Goal: Task Accomplishment & Management: Complete application form

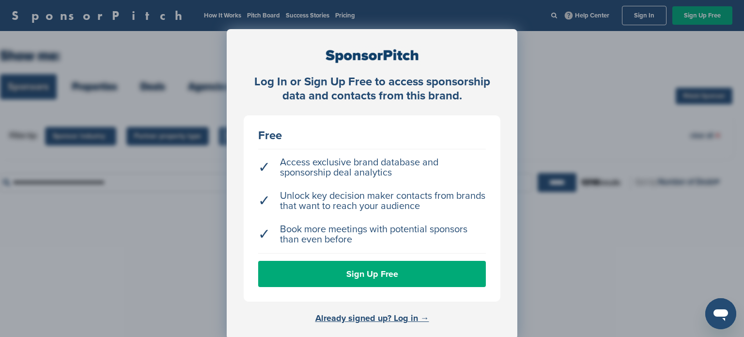
click at [540, 175] on div "Log In or Sign Up Free to access sponsorship data and contacts from this brand.…" at bounding box center [372, 192] width 744 height 385
click at [426, 277] on link "Sign Up Free" at bounding box center [372, 274] width 228 height 26
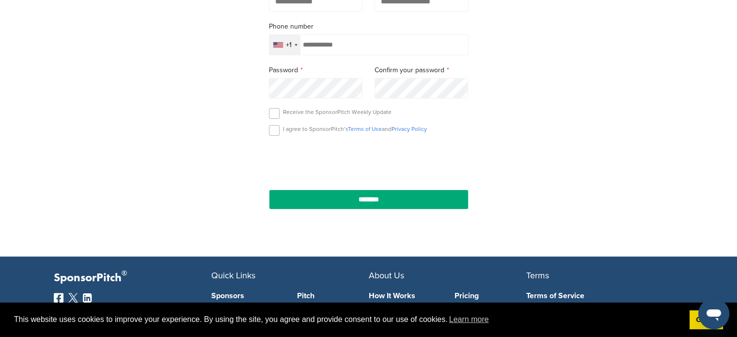
scroll to position [248, 0]
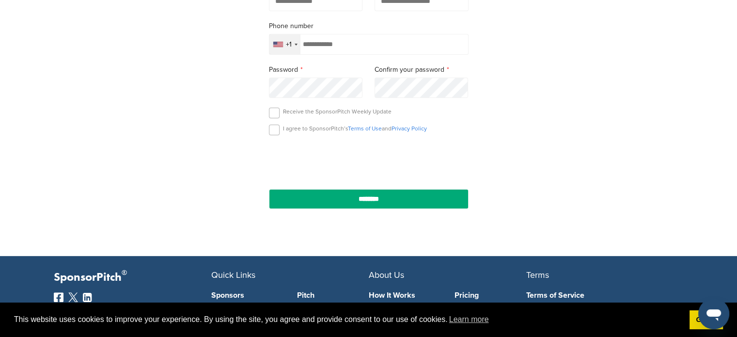
click at [300, 128] on p "I agree to SponsorPitch’s Terms of Use and Privacy Policy" at bounding box center [355, 129] width 144 height 8
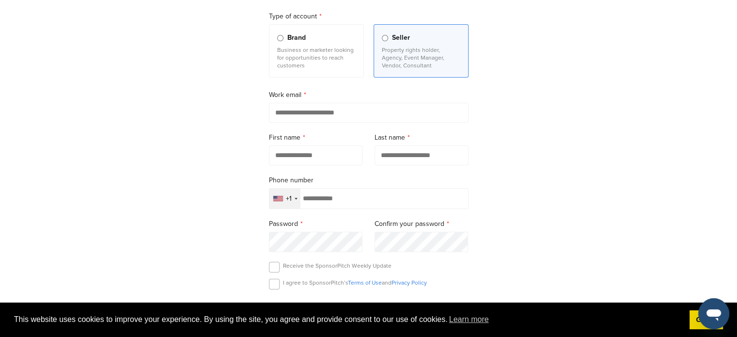
scroll to position [0, 0]
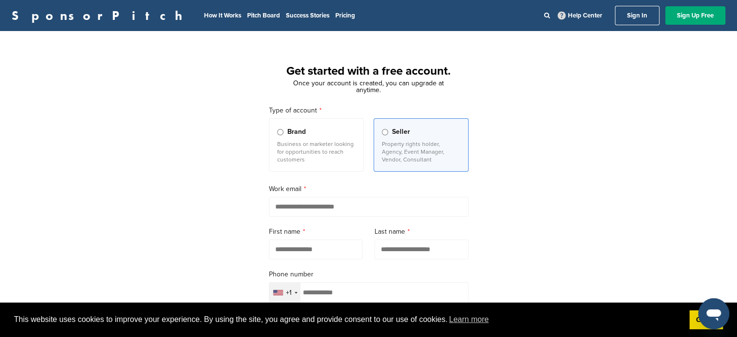
click at [325, 147] on p "Business or marketer looking for opportunities to reach customers" at bounding box center [316, 151] width 79 height 23
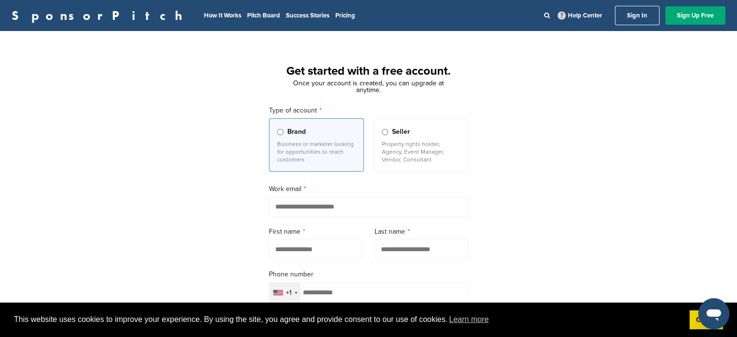
click at [396, 168] on label "Seller Property rights holder, Agency, Event Manager, Vendor, Consultant" at bounding box center [421, 144] width 95 height 53
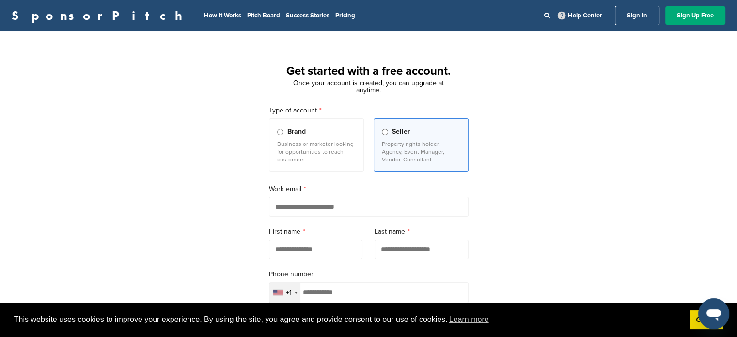
click at [338, 206] on input "email" at bounding box center [369, 207] width 200 height 20
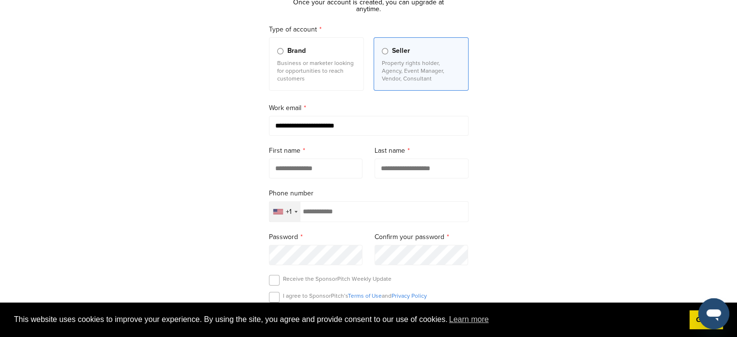
scroll to position [81, 0]
type input "**********"
click at [335, 175] on input "text" at bounding box center [316, 168] width 94 height 20
type input "****"
click at [396, 168] on input "text" at bounding box center [422, 168] width 94 height 20
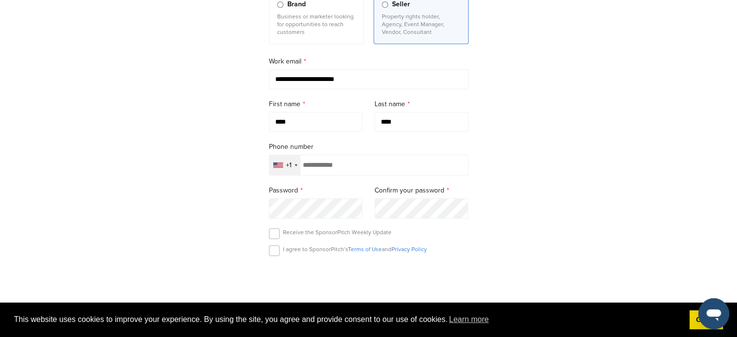
scroll to position [131, 0]
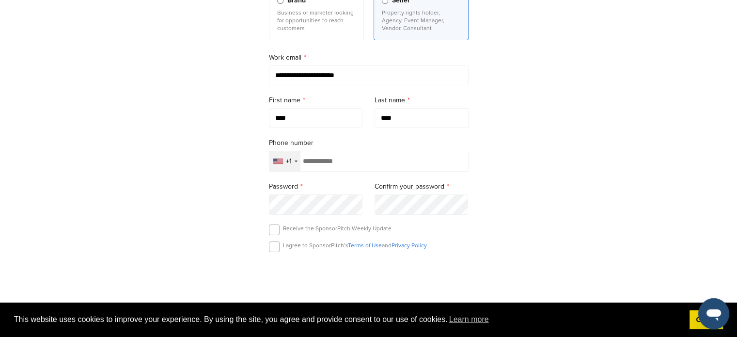
type input "****"
click at [293, 160] on div "+1" at bounding box center [284, 161] width 31 height 20
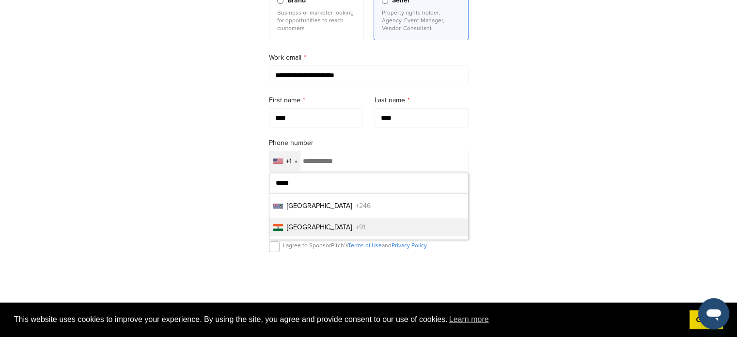
type input "*****"
click at [325, 225] on li "India +91" at bounding box center [368, 227] width 199 height 18
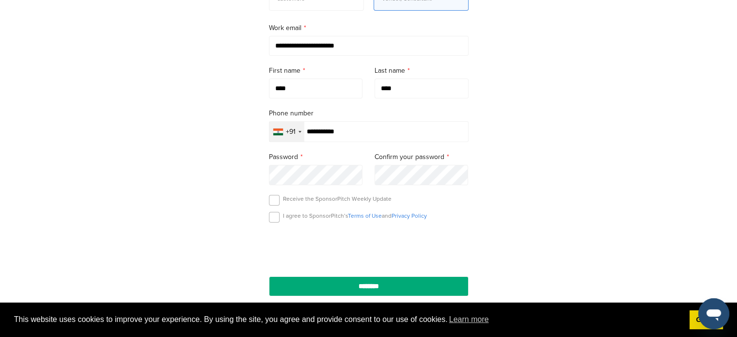
scroll to position [163, 0]
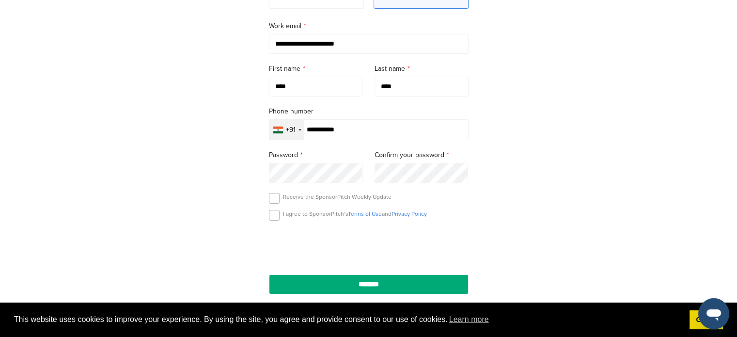
type input "**********"
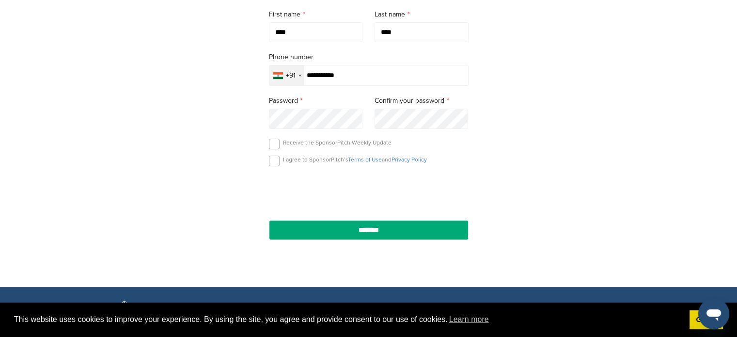
click at [336, 162] on p "I agree to SponsorPitch’s Terms of Use and Privacy Policy" at bounding box center [355, 160] width 144 height 8
click at [274, 161] on label at bounding box center [274, 161] width 11 height 11
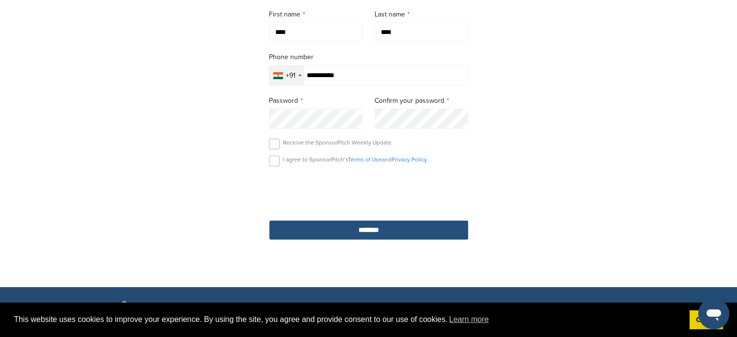
click at [328, 223] on input "********" at bounding box center [369, 230] width 200 height 20
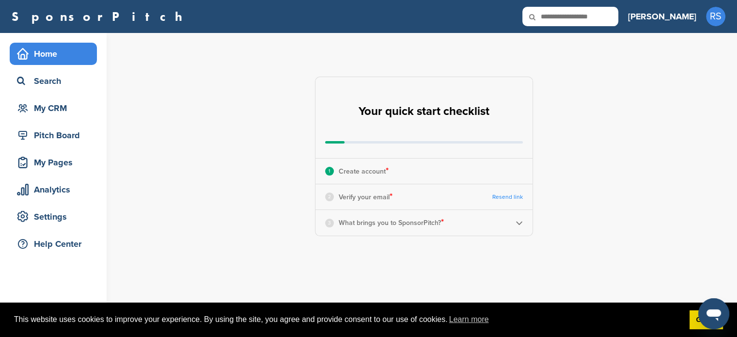
click at [397, 201] on div "2 Verify your email * Resend link" at bounding box center [424, 196] width 217 height 25
click at [467, 201] on div "2 Verify your email * Resend link" at bounding box center [424, 196] width 217 height 25
click at [507, 197] on link "Resend link" at bounding box center [507, 196] width 31 height 7
click at [512, 228] on div "3 What brings you to SponsorPitch? *" at bounding box center [424, 222] width 217 height 25
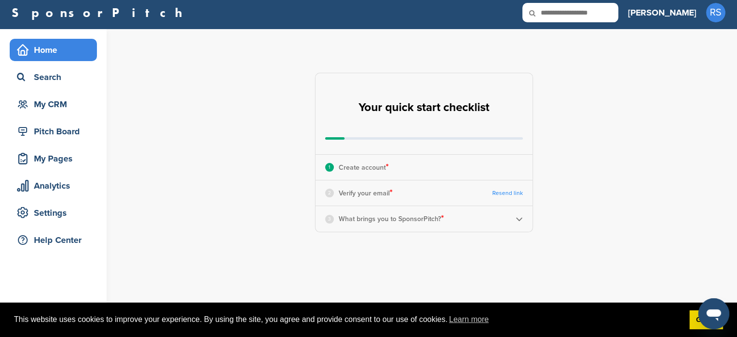
click at [518, 219] on img at bounding box center [519, 218] width 7 height 7
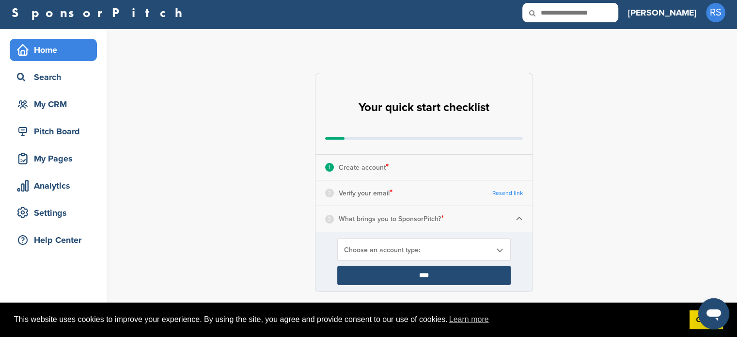
click at [454, 244] on div "Choose an account type:" at bounding box center [424, 249] width 174 height 23
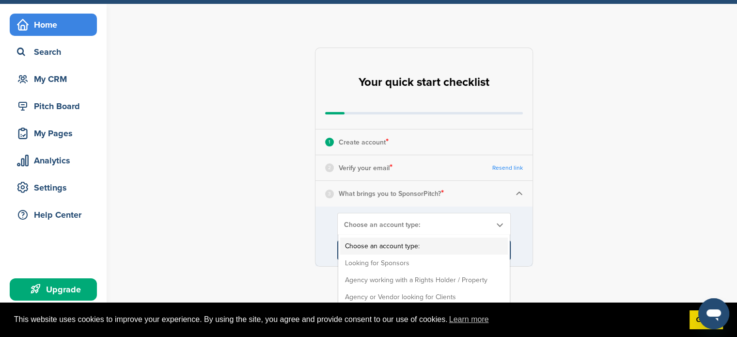
scroll to position [36, 0]
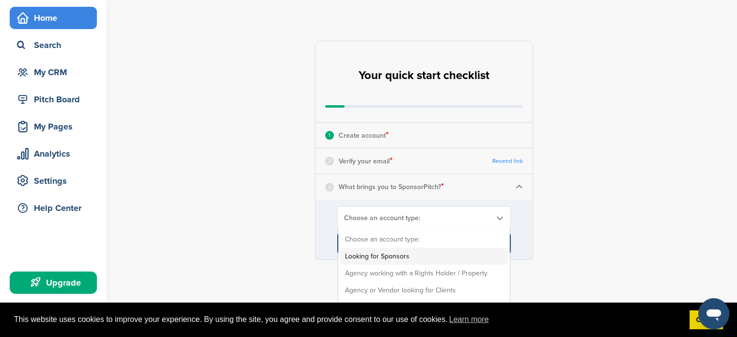
click at [446, 251] on li "Looking for Sponsors" at bounding box center [424, 256] width 168 height 17
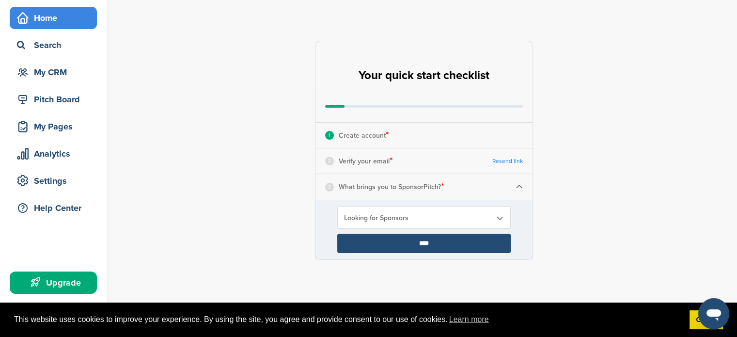
click at [464, 263] on div "**********" at bounding box center [429, 150] width 615 height 306
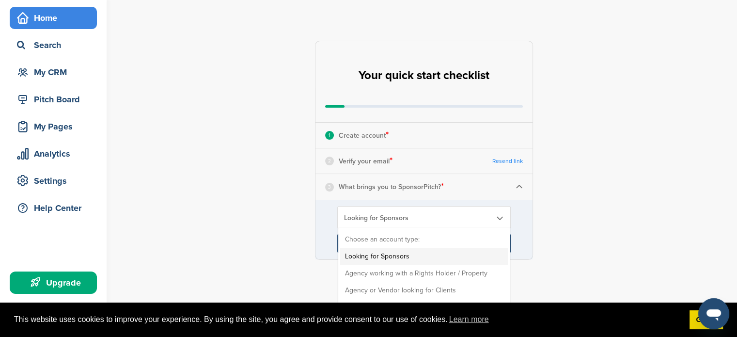
click at [474, 218] on span "Looking for Sponsors" at bounding box center [417, 218] width 147 height 8
click at [407, 256] on li "Looking for Sponsors" at bounding box center [424, 256] width 168 height 17
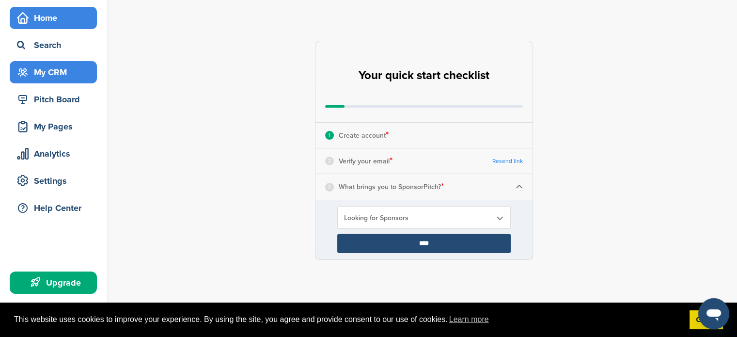
click at [68, 64] on div "My CRM" at bounding box center [56, 71] width 82 height 17
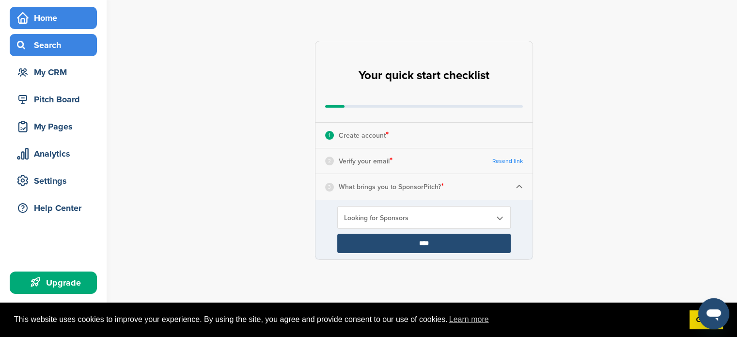
click at [56, 48] on div "Search" at bounding box center [56, 44] width 82 height 17
